Goal: Book appointment/travel/reservation

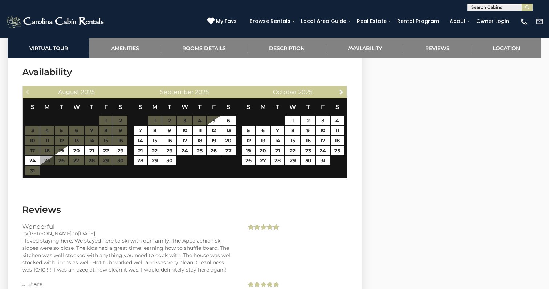
scroll to position [1405, 0]
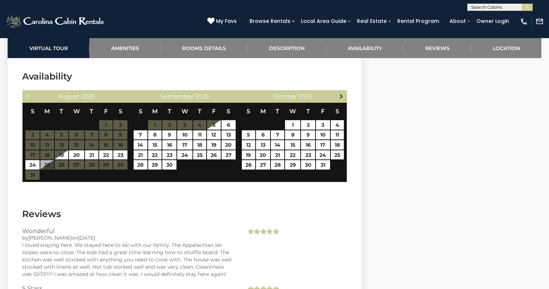
click at [343, 93] on span "Next" at bounding box center [342, 96] width 6 height 6
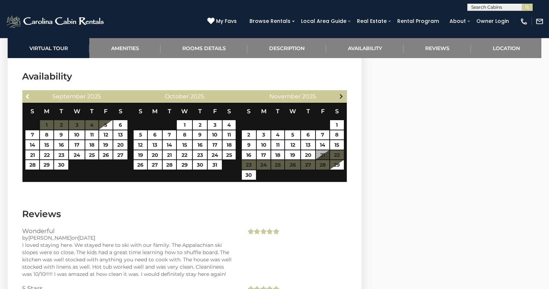
click at [342, 93] on span "Next" at bounding box center [342, 96] width 6 height 6
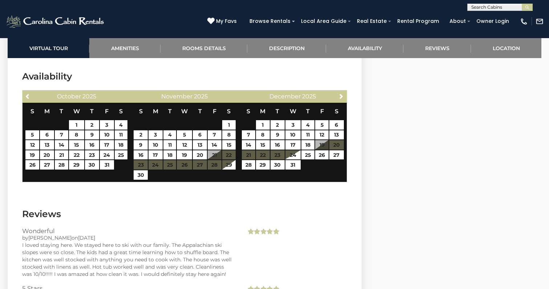
click at [342, 93] on span "Next" at bounding box center [342, 96] width 6 height 6
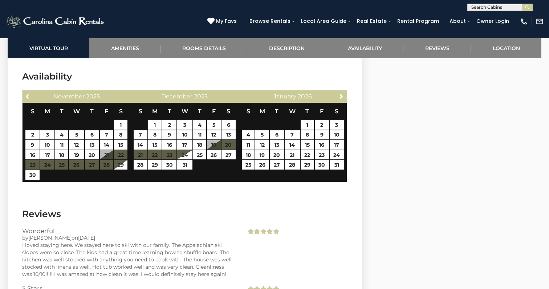
click at [342, 93] on span "Next" at bounding box center [342, 96] width 6 height 6
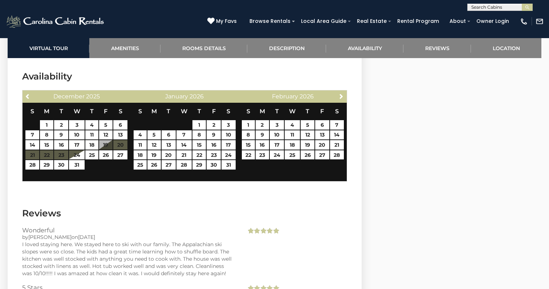
click at [342, 93] on span "Next" at bounding box center [342, 96] width 6 height 6
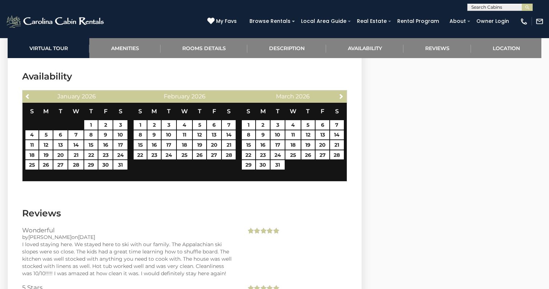
click at [342, 93] on span "Next" at bounding box center [342, 96] width 6 height 6
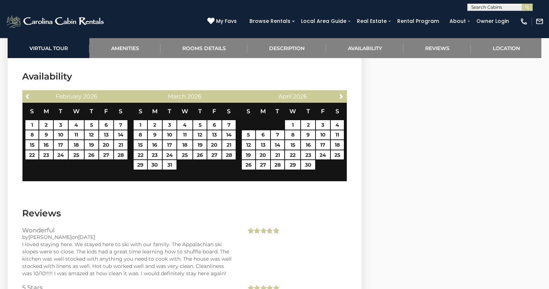
click at [342, 93] on span "Next" at bounding box center [342, 96] width 6 height 6
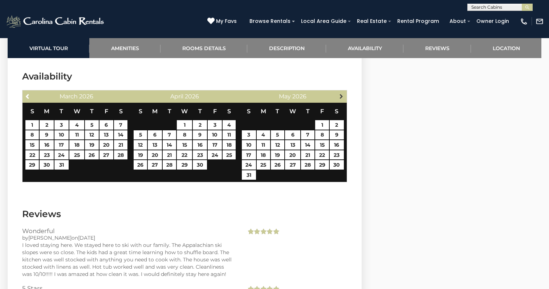
click at [344, 93] on span "Next" at bounding box center [342, 96] width 6 height 6
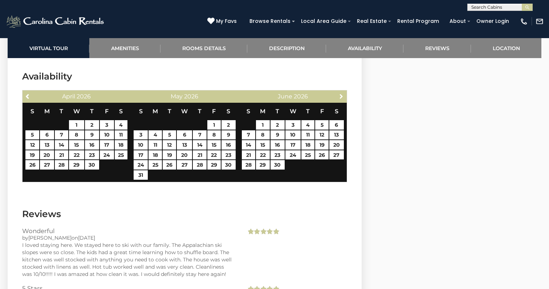
click at [344, 93] on span "Next" at bounding box center [342, 96] width 6 height 6
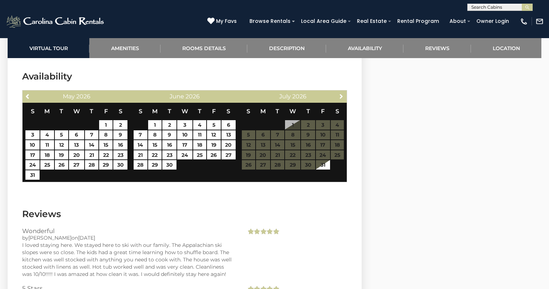
click at [344, 93] on span "Next" at bounding box center [342, 96] width 6 height 6
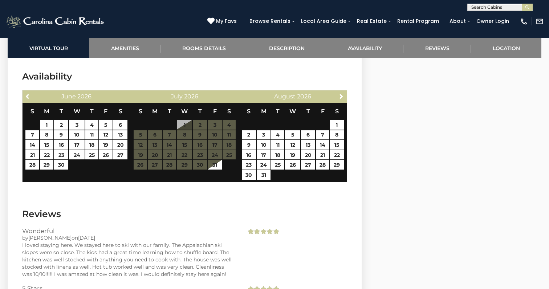
click at [344, 93] on span "Next" at bounding box center [342, 96] width 6 height 6
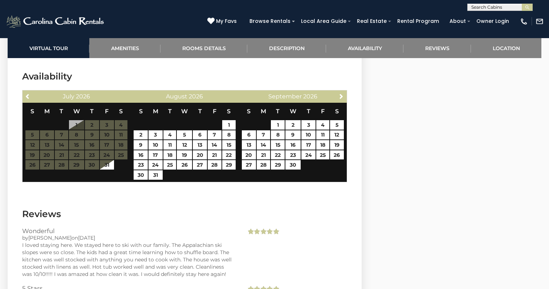
click at [344, 93] on span "Next" at bounding box center [342, 96] width 6 height 6
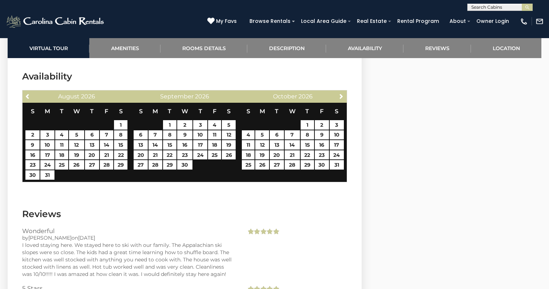
click at [344, 93] on span "Next" at bounding box center [342, 96] width 6 height 6
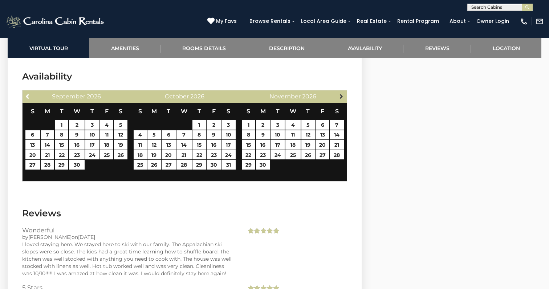
click at [344, 93] on span "Next" at bounding box center [342, 96] width 6 height 6
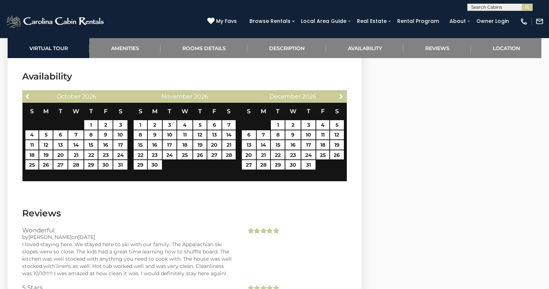
click at [344, 93] on span "Next" at bounding box center [342, 96] width 6 height 6
